Goal: Task Accomplishment & Management: Complete application form

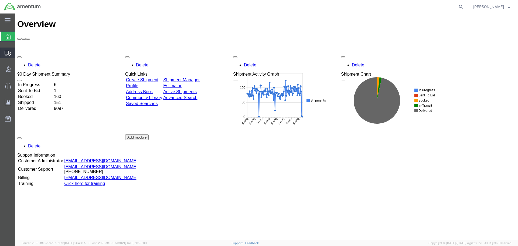
click at [0, 0] on span "Create Shipment" at bounding box center [0, 0] width 0 height 0
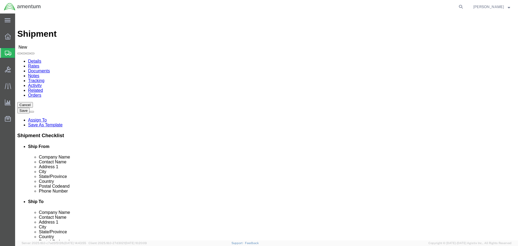
select select
type input "eja"
select select "49930"
select select "FL"
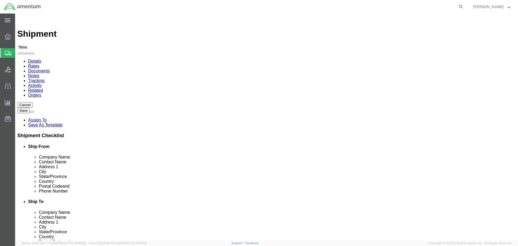
type input "EMI"
select select "49931"
select select "FL"
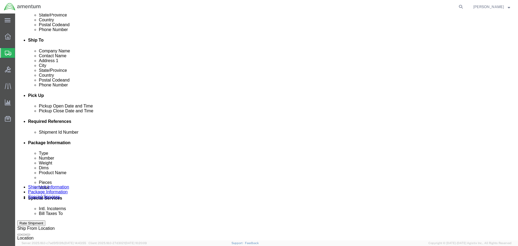
scroll to position [162, 0]
click div "[DATE] 5:00 PM"
click input "5:00 PM"
type input "8:00 AM"
click button "Apply"
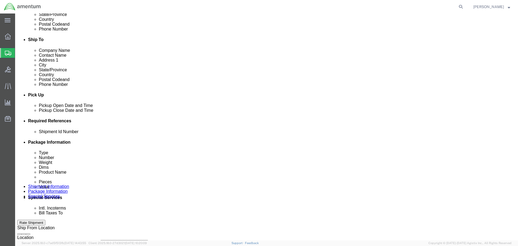
click div "[DATE] 9:00 AM"
type input "3:00 PM"
click button "Apply"
click button "Add reference"
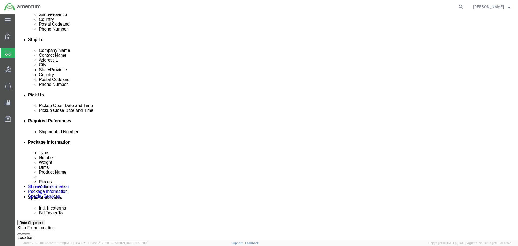
scroll to position [0, 0]
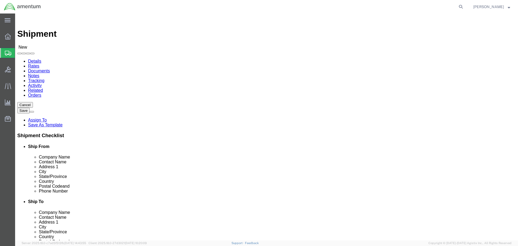
click input "text"
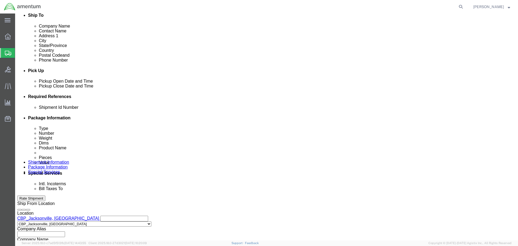
scroll to position [189, 0]
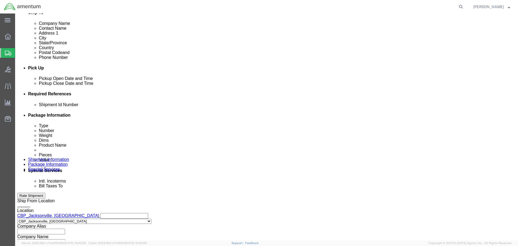
type input "[PERSON_NAME]"
click input "text"
paste input "6118.03.03.2219.000.EJA.0000"
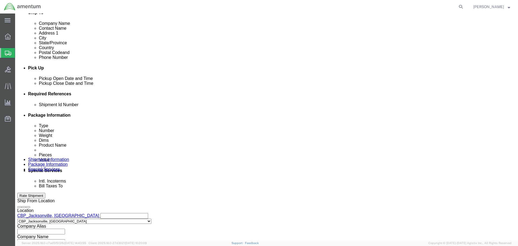
type input "6118.03.03.2219.000.EJA.0000"
click select "Select Account Type Activity ID Airline Appointment Number ASN Batch Request # …"
select select "CUSTREF"
click select "Select Account Type Activity ID Airline Appointment Number ASN Batch Request # …"
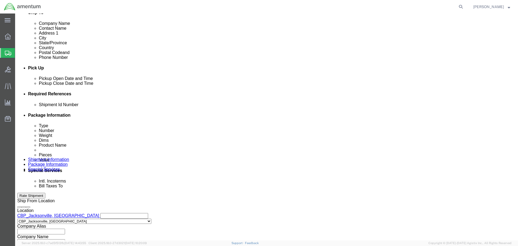
click input "text"
type input "WAVEGUIDE"
click select "Select Account Type Activity ID Airline Appointment Number ASN Batch Request # …"
select select "DEPT"
click select "Select Account Type Activity ID Airline Appointment Number ASN Batch Request # …"
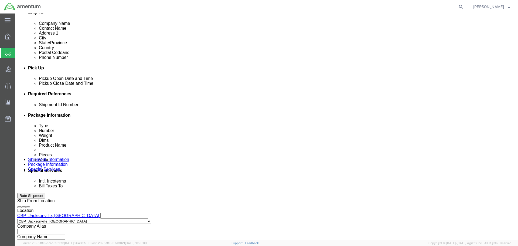
click input "text"
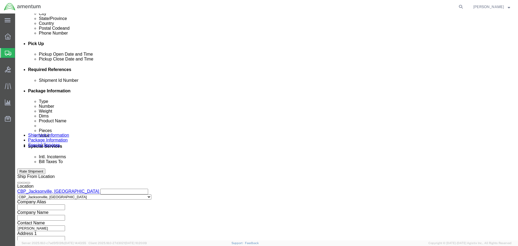
scroll to position [237, 0]
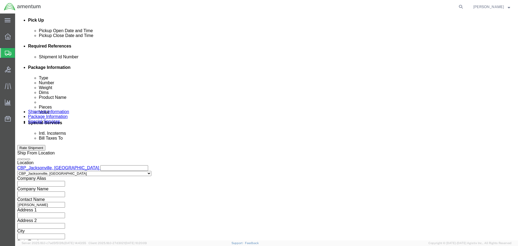
type input "CBP"
click button "Continue"
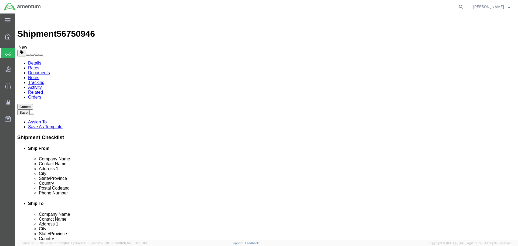
click select "Select BCK Boxes Bale(s) Basket(s) Bolt(s) Bottle(s) Buckets Bulk Bundle(s) Can…"
select select "LBX"
click select "Select BCK Boxes Bale(s) Basket(s) Bolt(s) Bottle(s) Buckets Bulk Bundle(s) Can…"
type input "17.50"
type input "12.50"
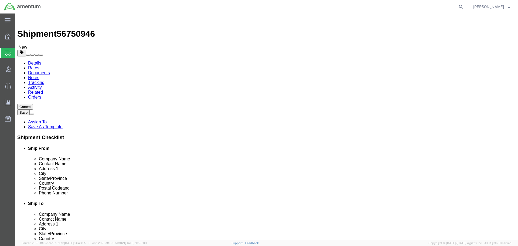
type input "3.00"
click input "0.00"
type input "2.00"
click link "Add Content"
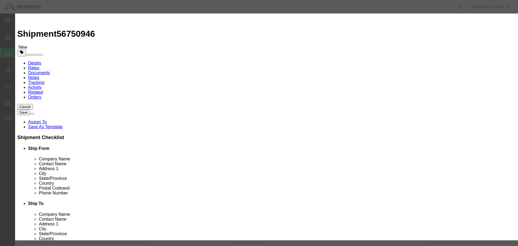
click input "text"
type input "AIRCRAFT PARTS"
click div "Commodity library"
drag, startPoint x: 170, startPoint y: 52, endPoint x: 154, endPoint y: 53, distance: 16.0
click div "0"
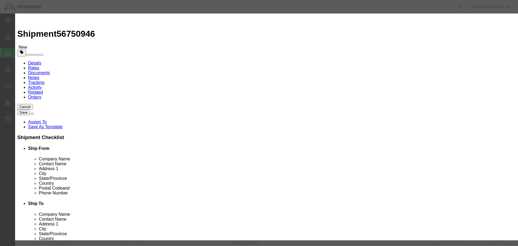
type input "2"
click input "text"
type input "10000.00"
click textarea
click button "Save & Close"
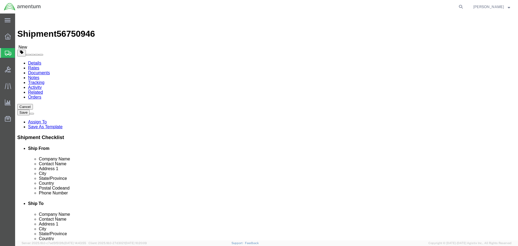
click button "Rate Shipment"
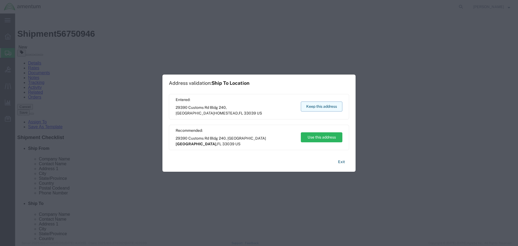
click at [323, 105] on button "Keep this address" at bounding box center [322, 106] width 42 height 10
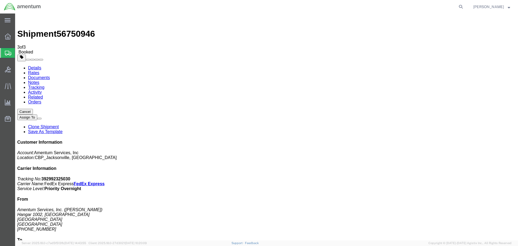
drag, startPoint x: 50, startPoint y: 97, endPoint x: 219, endPoint y: 183, distance: 189.6
